Goal: Navigation & Orientation: Find specific page/section

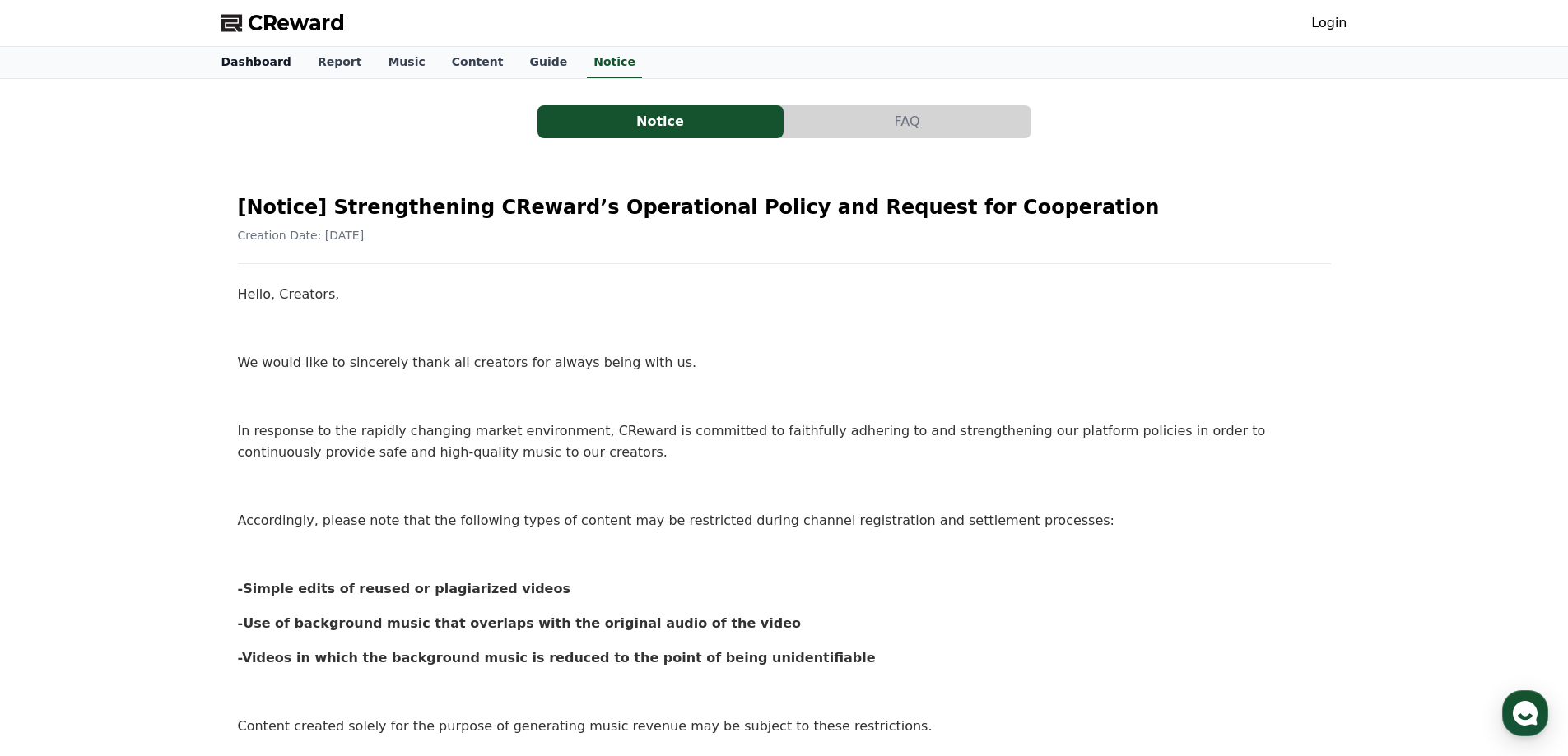
click at [269, 62] on link "Dashboard" at bounding box center [256, 62] width 97 height 31
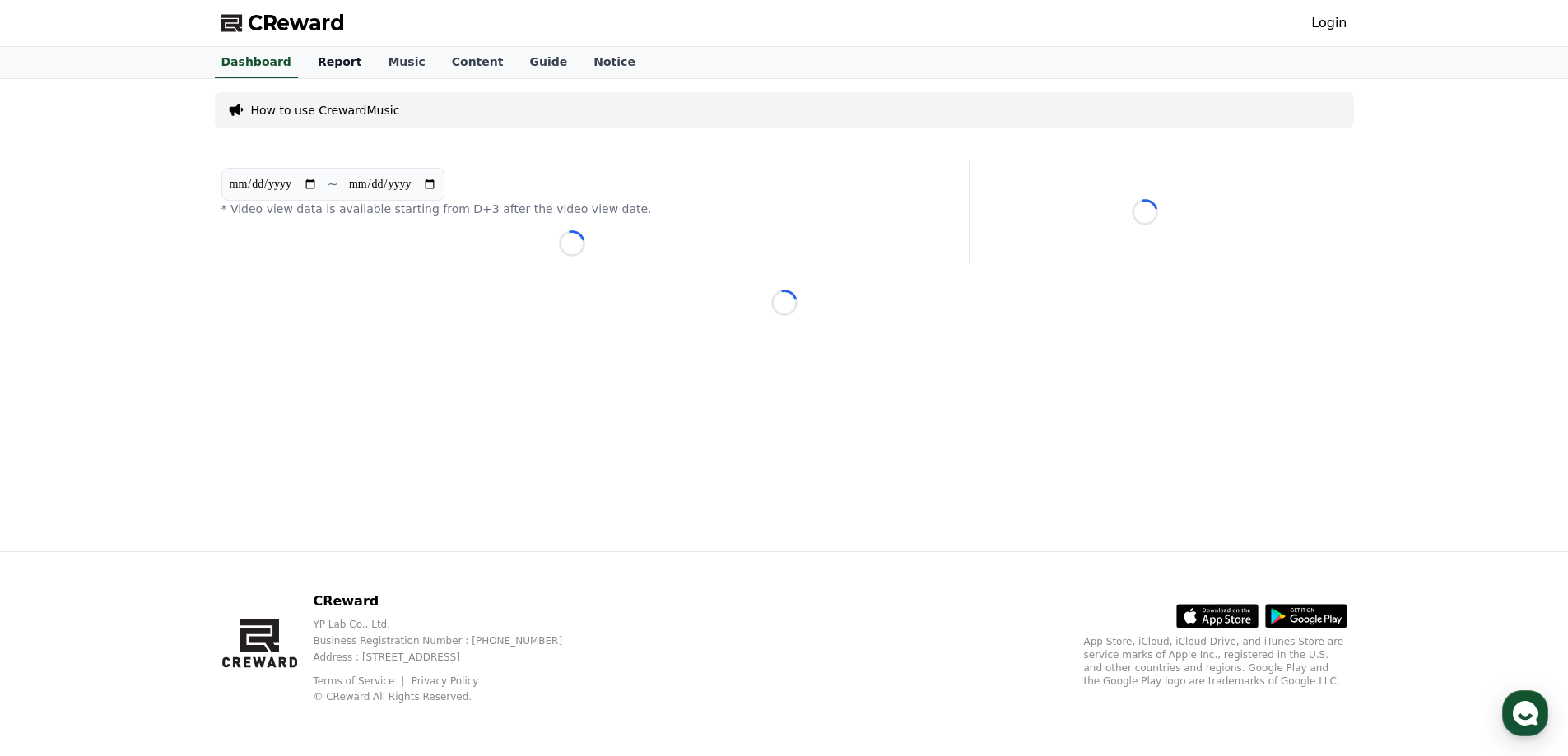
click at [341, 67] on link "Report" at bounding box center [340, 62] width 71 height 31
click at [405, 71] on link "Music" at bounding box center [407, 62] width 64 height 31
click at [381, 61] on link "Music" at bounding box center [407, 62] width 51 height 31
click at [449, 64] on link "Content" at bounding box center [477, 62] width 78 height 31
click at [267, 16] on span "CReward" at bounding box center [296, 23] width 97 height 26
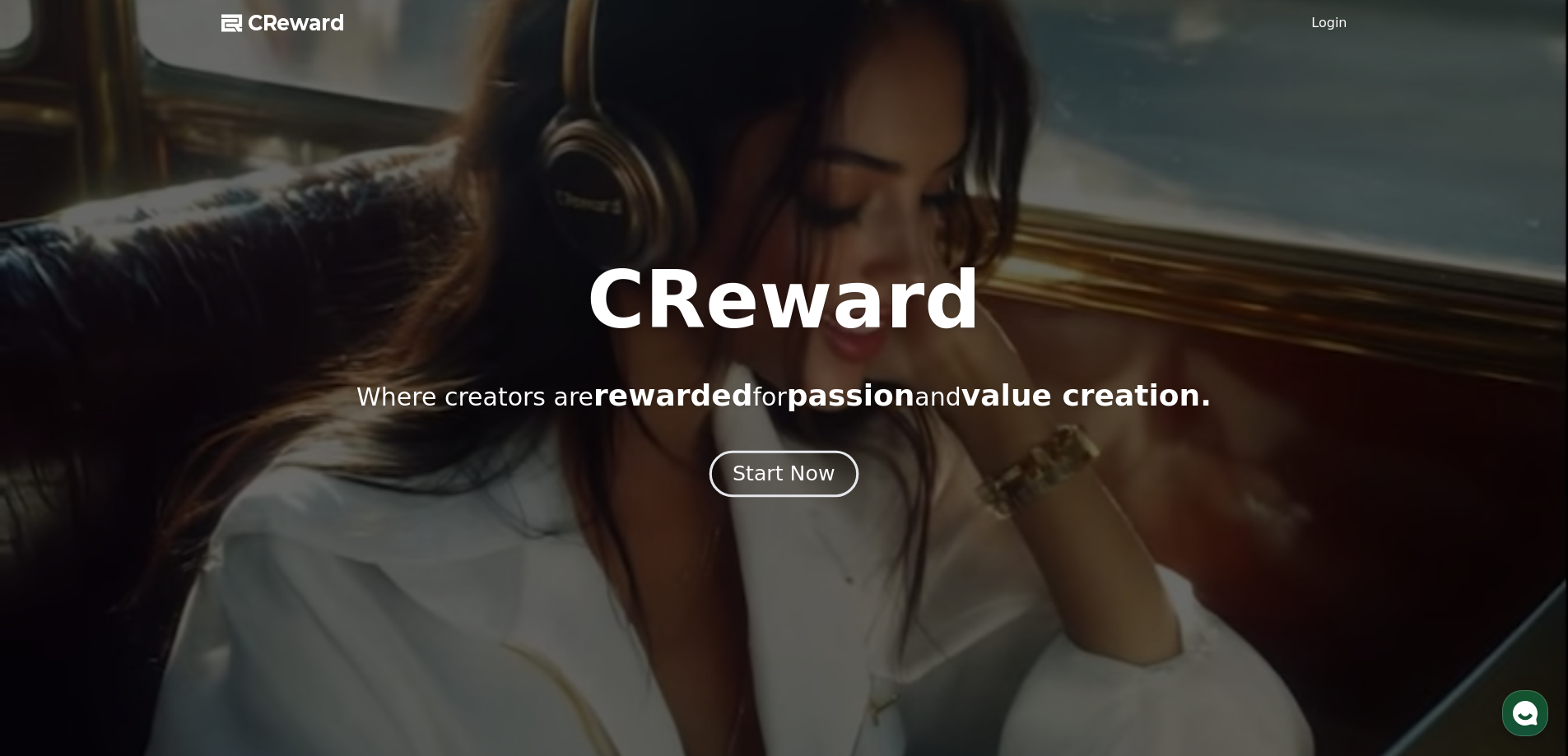
click at [779, 475] on div "Start Now" at bounding box center [784, 474] width 102 height 28
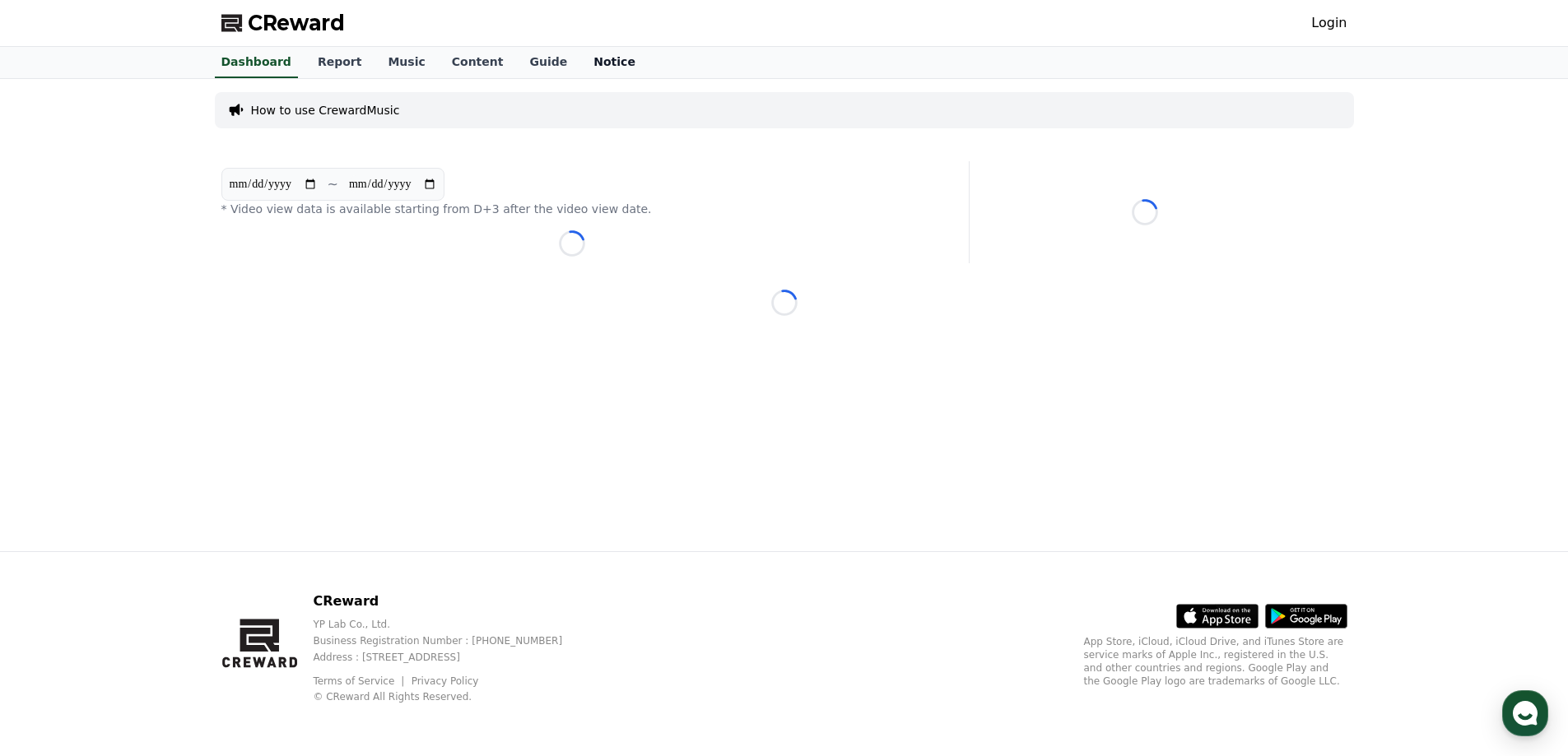
click at [580, 61] on link "Notice" at bounding box center [614, 62] width 68 height 31
click at [516, 66] on link "Guide" at bounding box center [548, 62] width 64 height 31
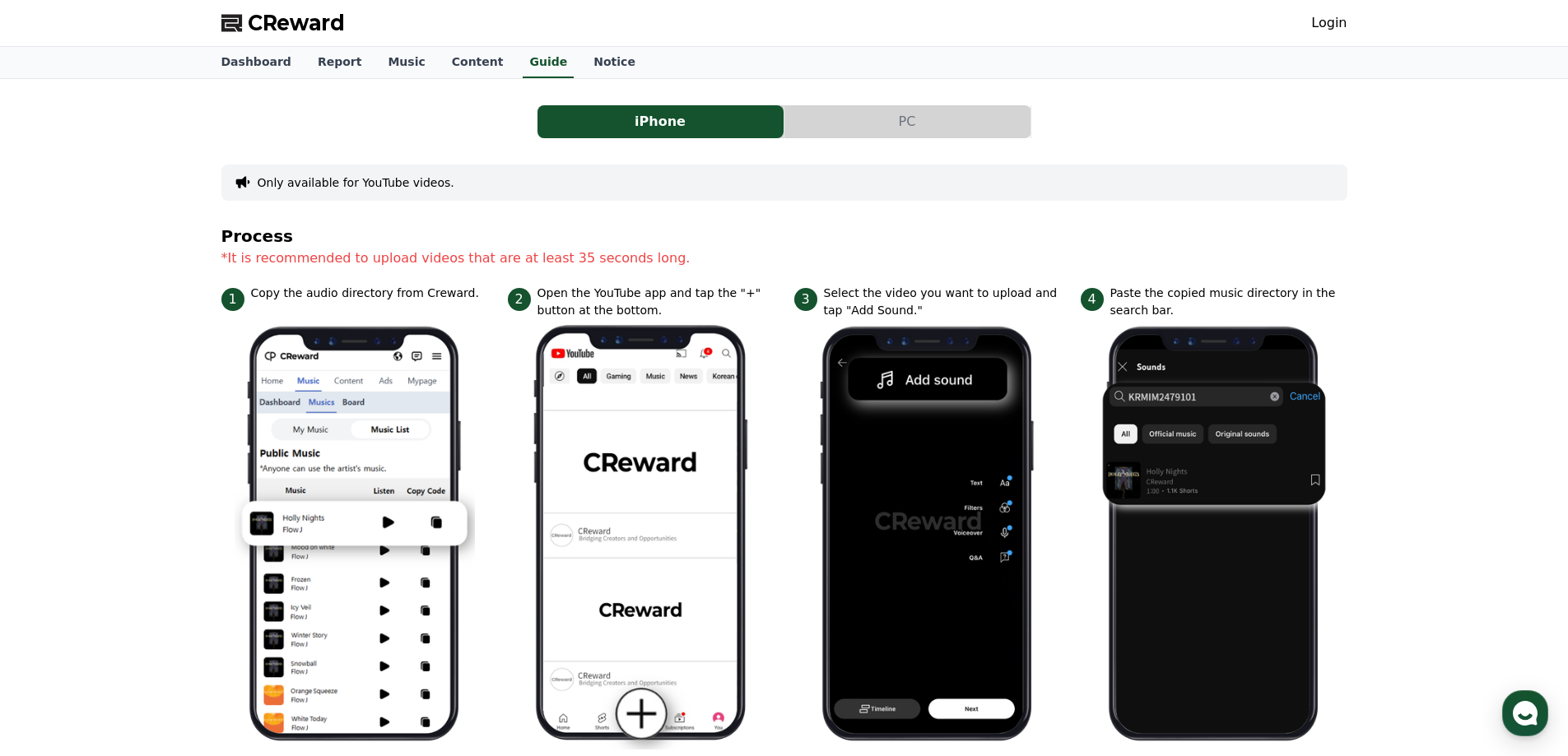
click at [1321, 16] on link "Login" at bounding box center [1329, 22] width 36 height 20
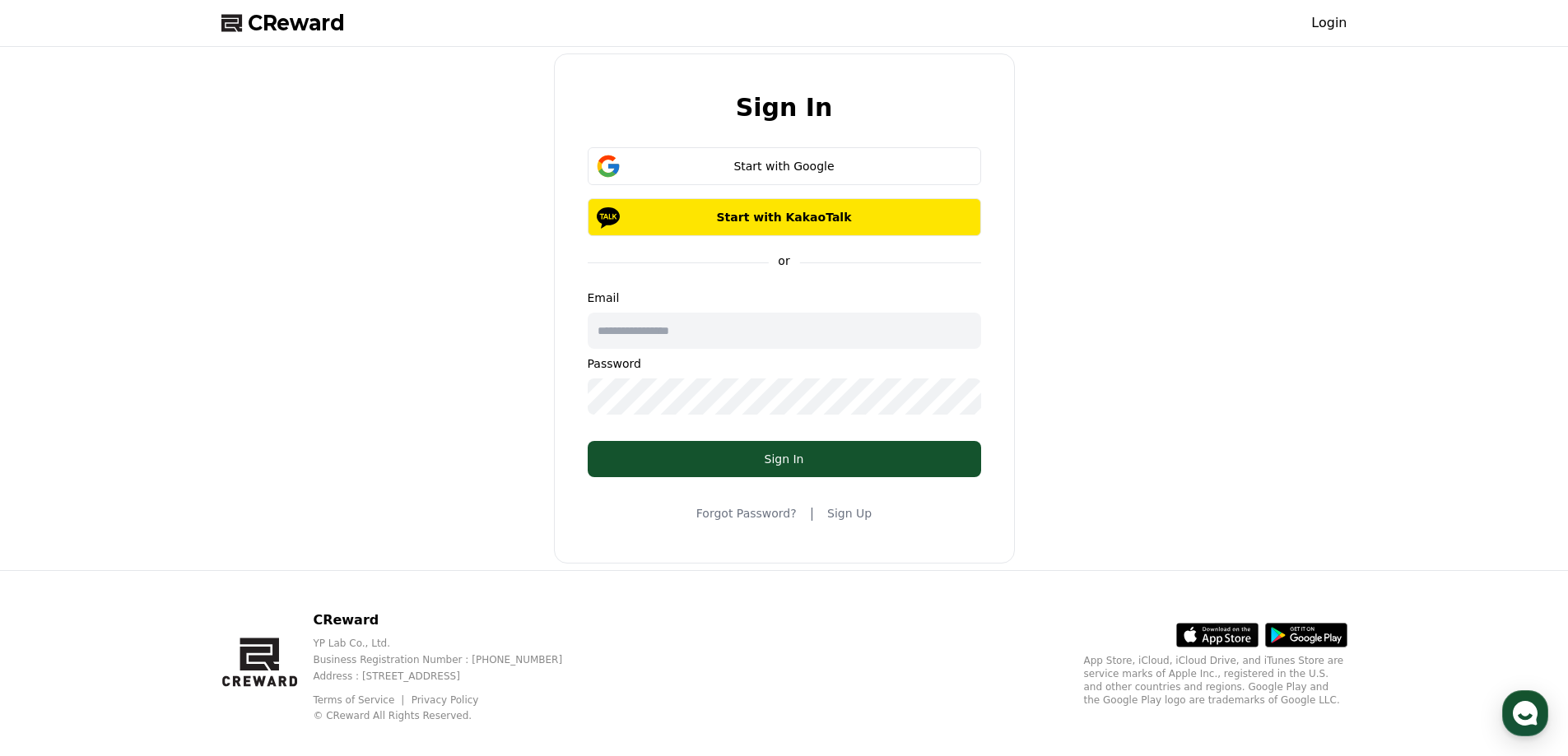
click at [855, 518] on link "Sign Up" at bounding box center [849, 513] width 44 height 17
